Goal: Find specific page/section: Find specific page/section

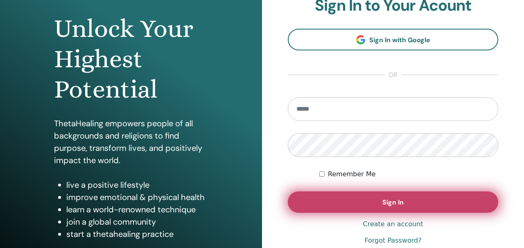
scroll to position [78, 0]
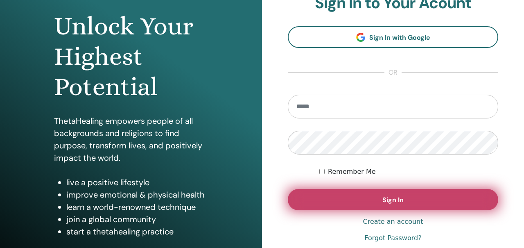
type input "**********"
click at [311, 200] on button "Sign In" at bounding box center [393, 199] width 210 height 21
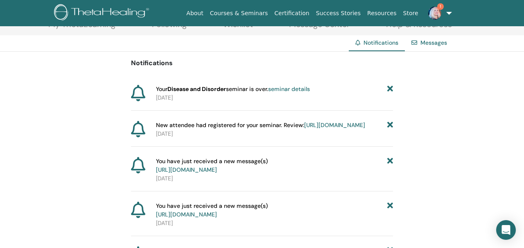
scroll to position [80, 0]
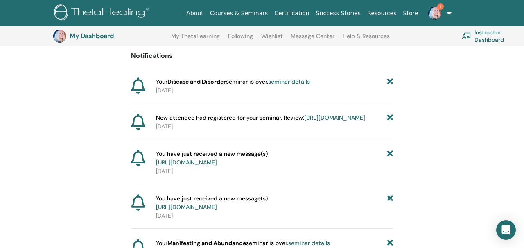
click at [431, 8] on img at bounding box center [434, 13] width 13 height 13
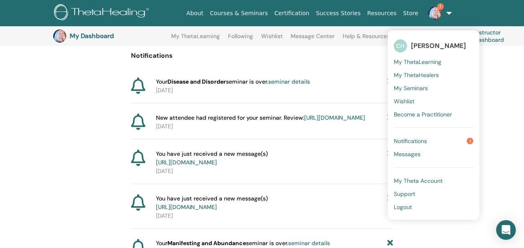
click at [413, 140] on span "Notifications" at bounding box center [410, 140] width 33 height 7
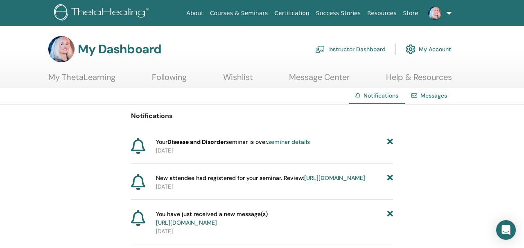
click at [304, 181] on link "https://member.thetahealing.com/instructor/seminar/378418/attendees" at bounding box center [334, 177] width 61 height 7
